Goal: Task Accomplishment & Management: Complete application form

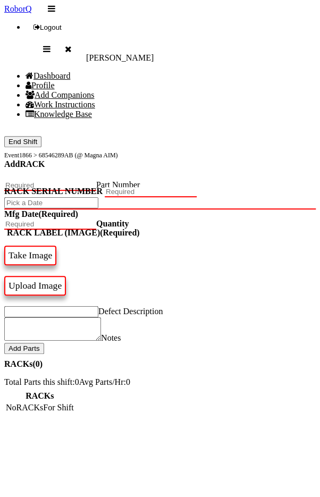
click at [260, 159] on h4 "Add RACK" at bounding box center [159, 164] width 311 height 10
click at [32, 136] on button "End Shift" at bounding box center [22, 141] width 37 height 11
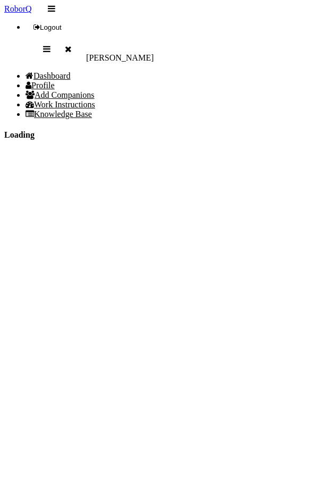
select select "9"
select select "46"
select select "2"
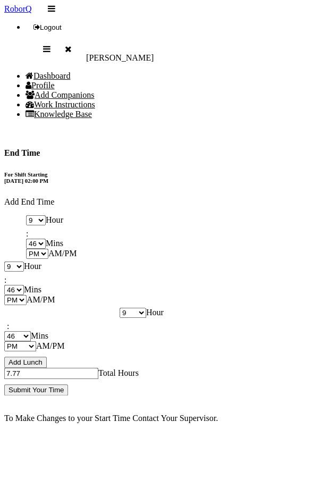
click at [24, 262] on select "1 2 3 4 5 6 7 8 9 10 11 12" at bounding box center [14, 267] width 20 height 10
select select "10"
type input "8.77"
click at [24, 285] on select "00 01 02 03 04 05 06 07 08 09 10 11 12 13 14 15 16 17 18 19 20 21 22 23 24 25 2…" at bounding box center [14, 290] width 20 height 10
select select "0"
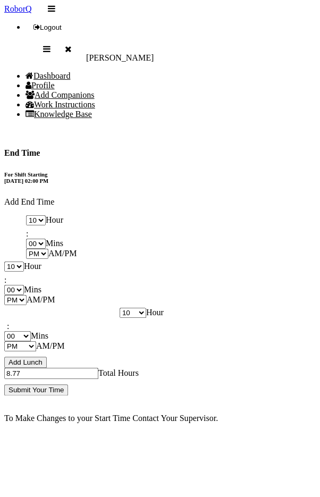
type input "8.00"
click at [68, 384] on input "Submit Your Time" at bounding box center [36, 389] width 64 height 11
type input "Processing..."
